Goal: Find specific page/section: Find specific page/section

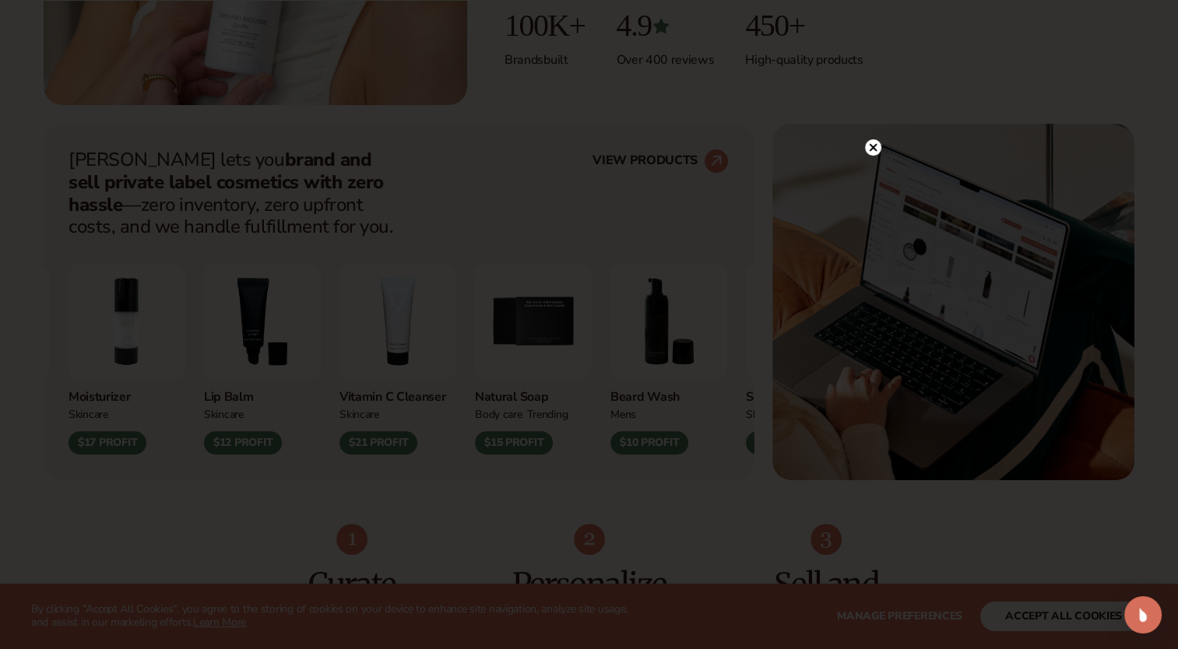
scroll to position [523, 0]
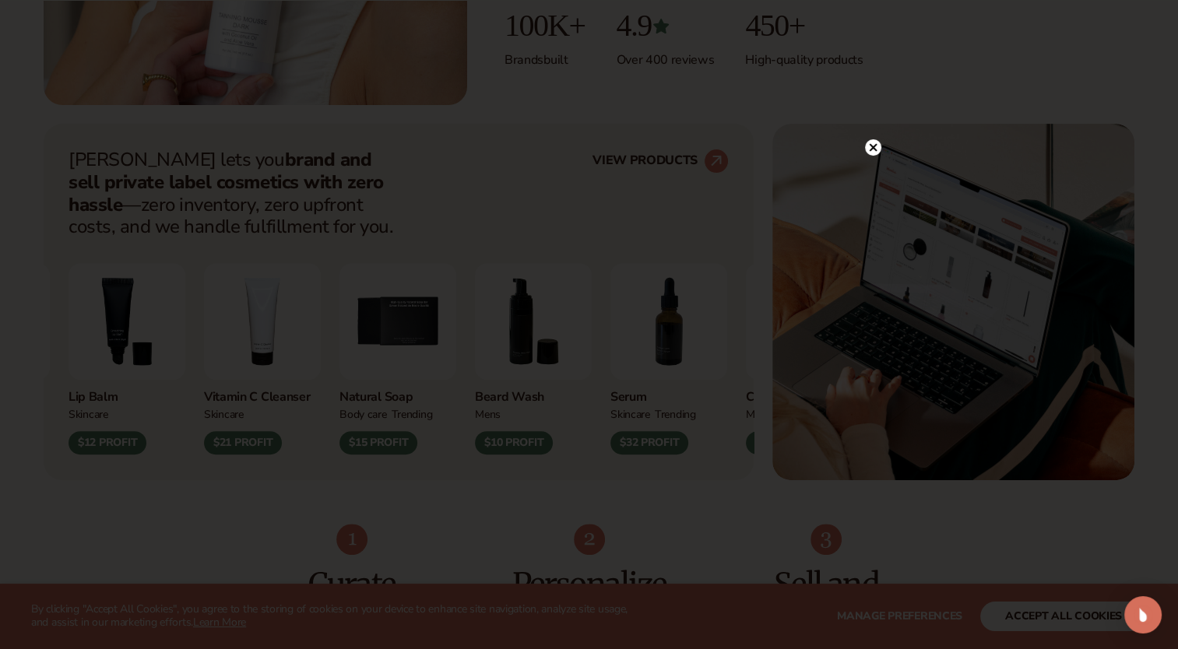
click at [872, 141] on circle at bounding box center [873, 147] width 16 height 16
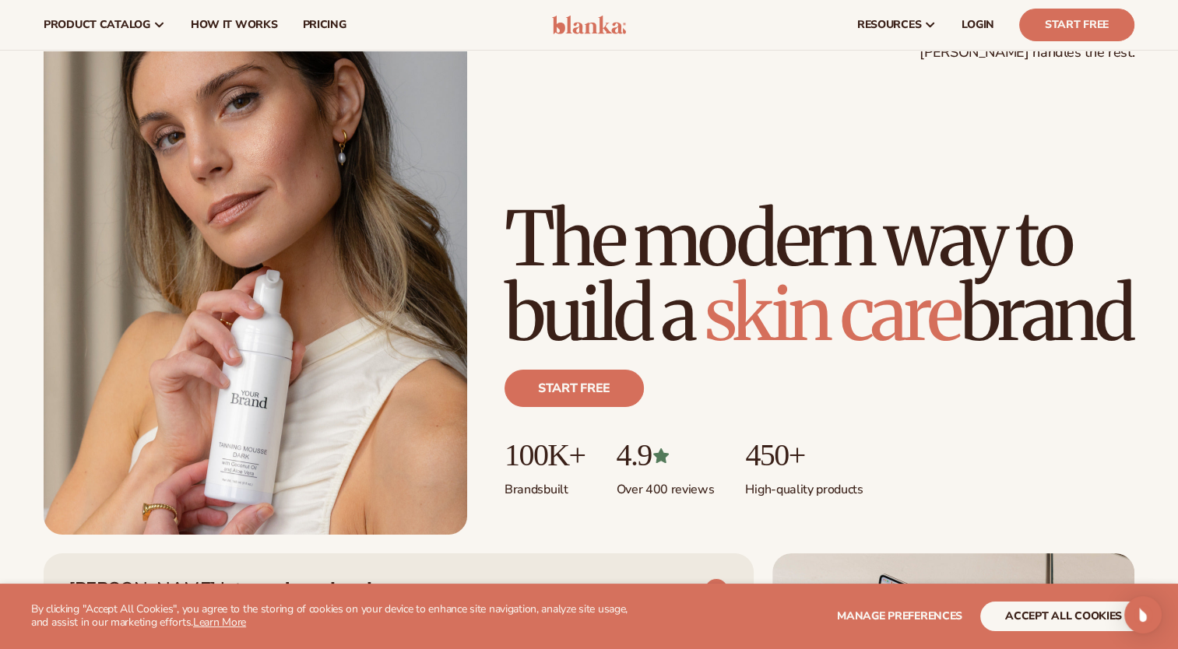
scroll to position [0, 0]
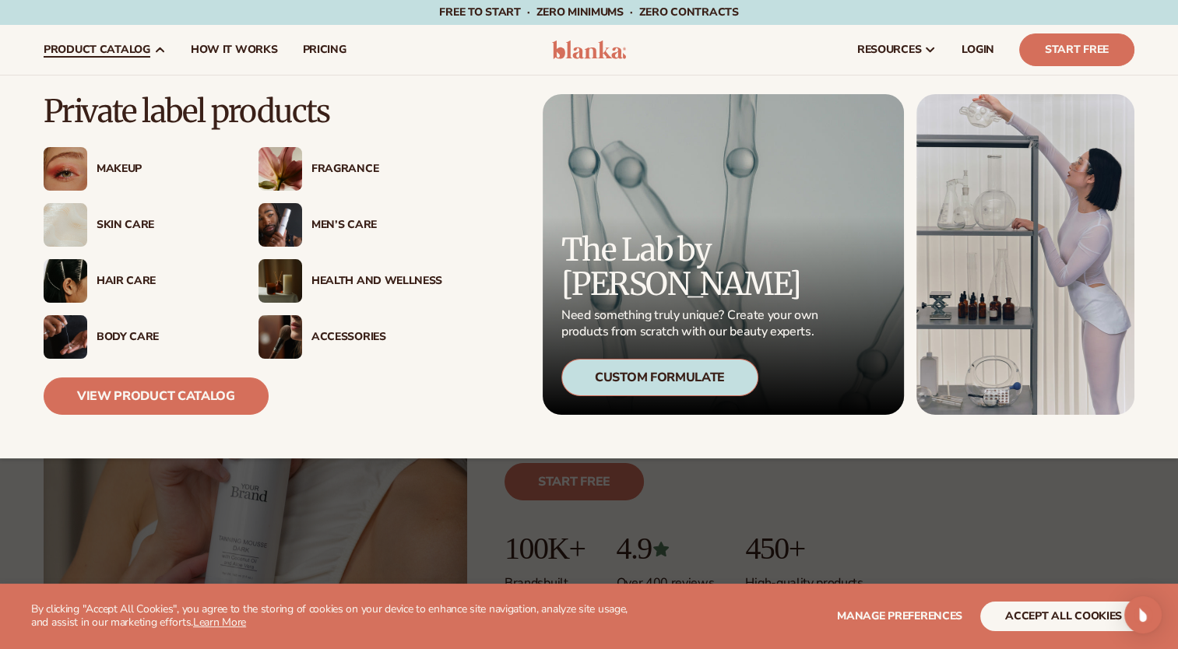
click at [290, 238] on img at bounding box center [281, 225] width 44 height 44
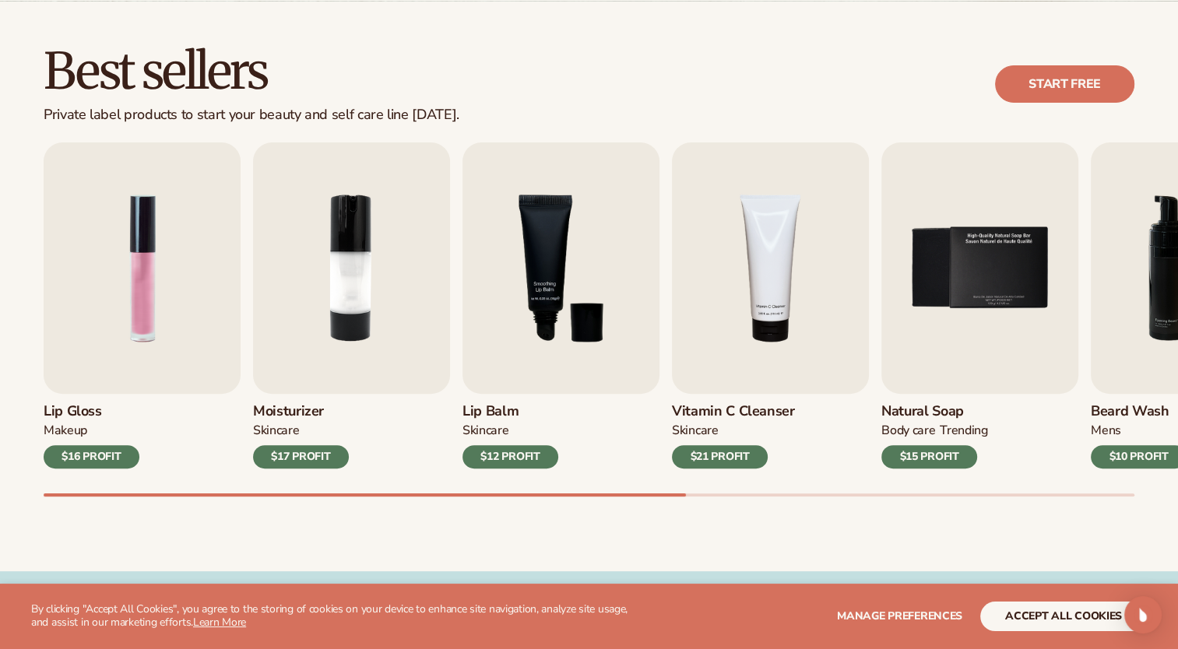
scroll to position [427, 0]
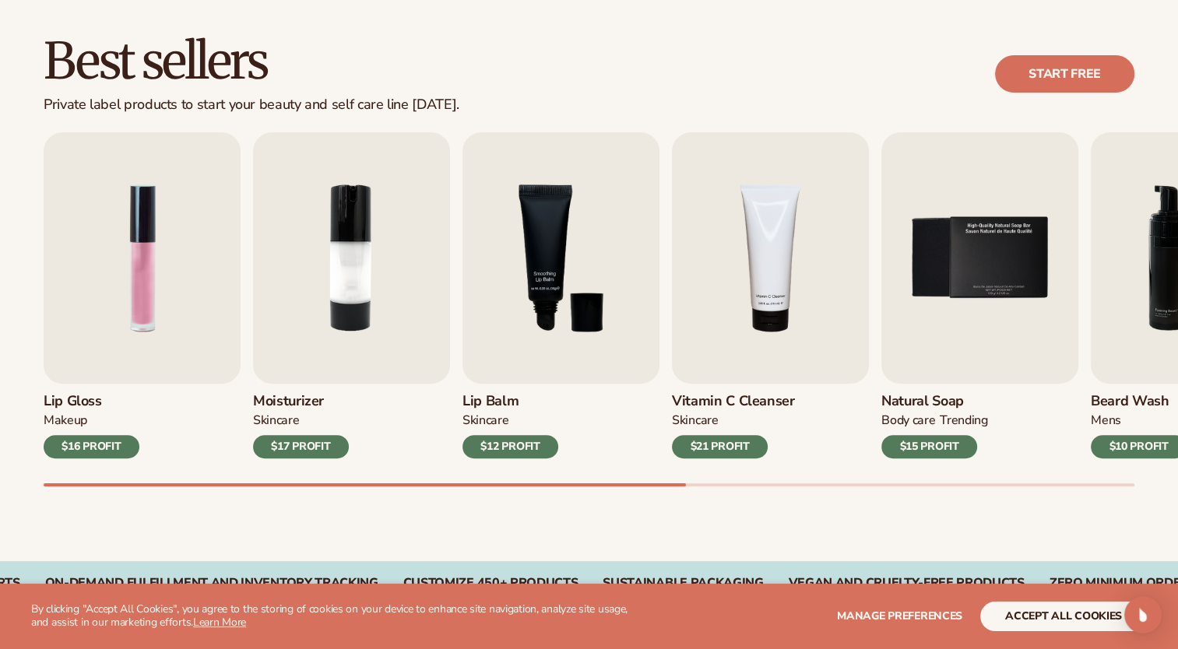
click at [533, 455] on div "$12 PROFIT" at bounding box center [511, 446] width 96 height 23
click at [737, 297] on img "4 / 9" at bounding box center [770, 258] width 197 height 252
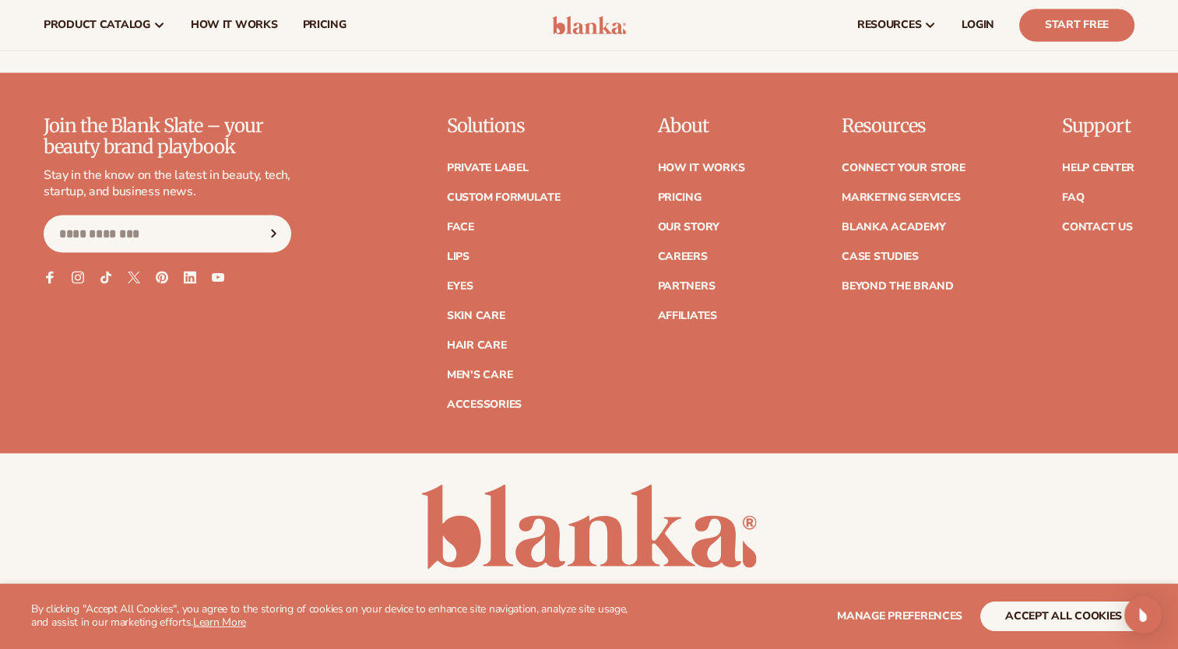
scroll to position [2780, 0]
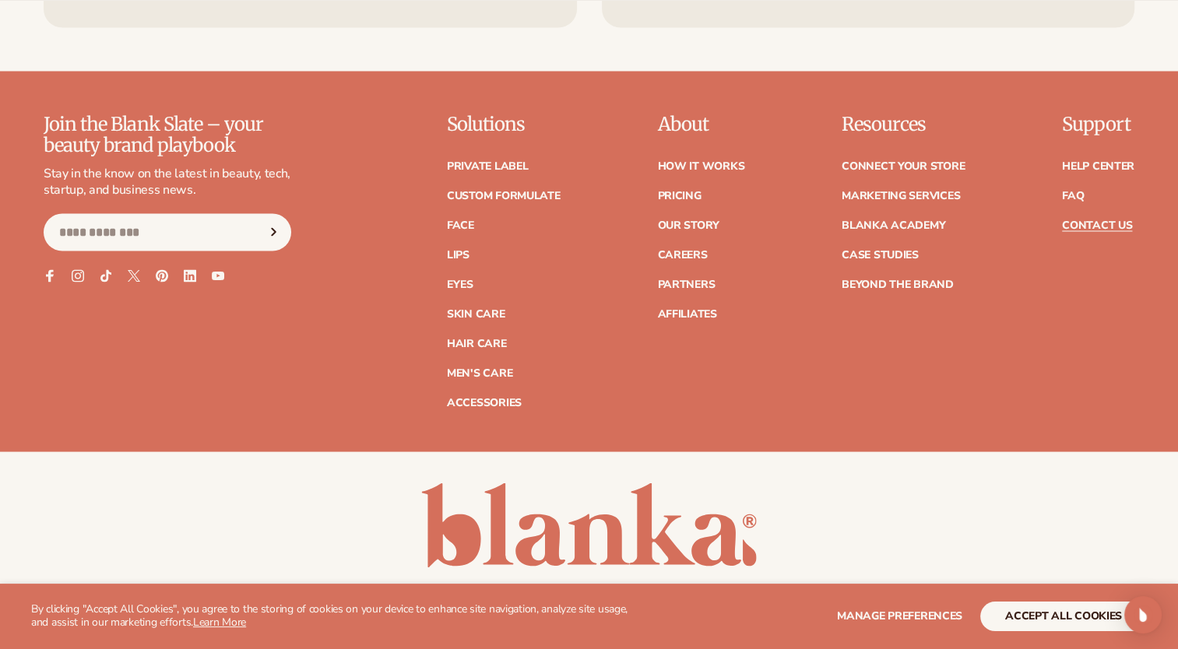
click at [1099, 223] on link "Contact Us" at bounding box center [1097, 225] width 70 height 11
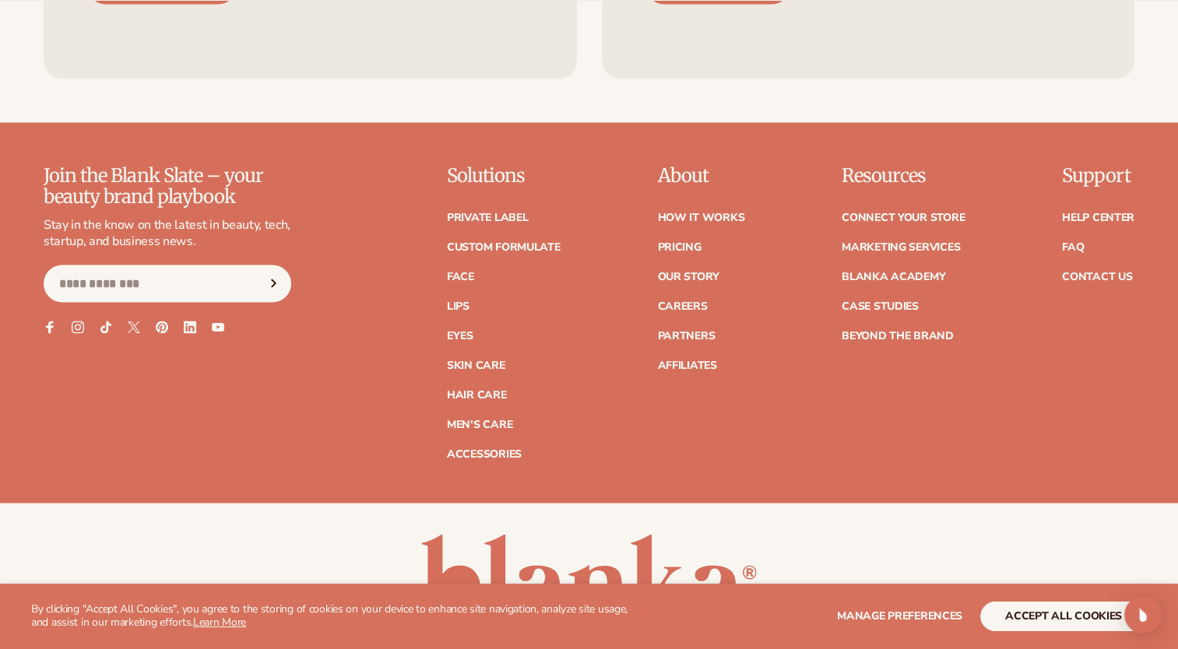
scroll to position [2780, 0]
